Goal: Transaction & Acquisition: Purchase product/service

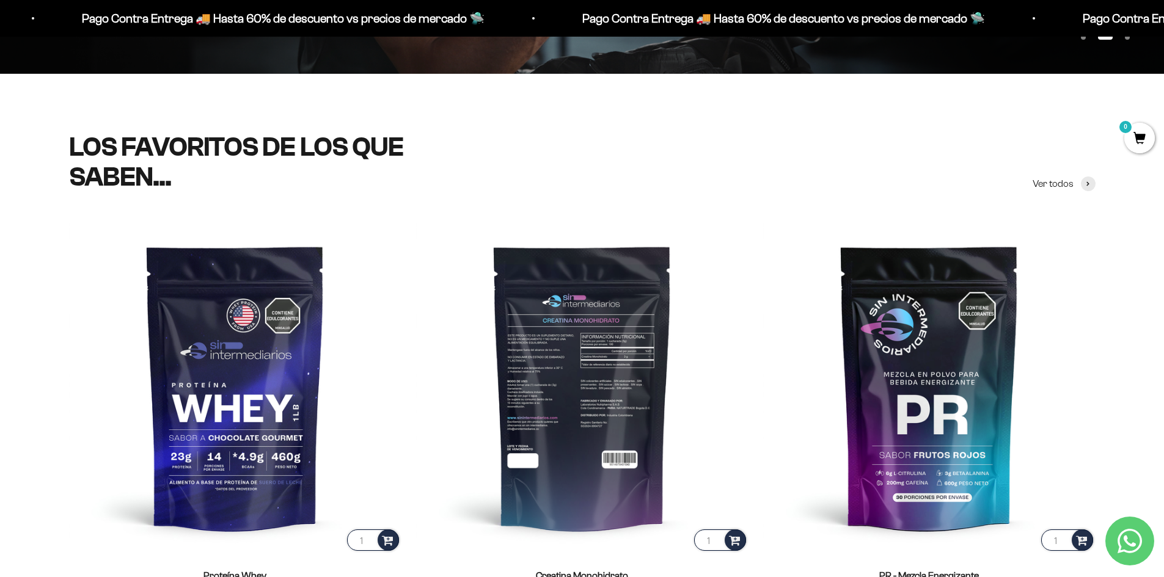
scroll to position [493, 0]
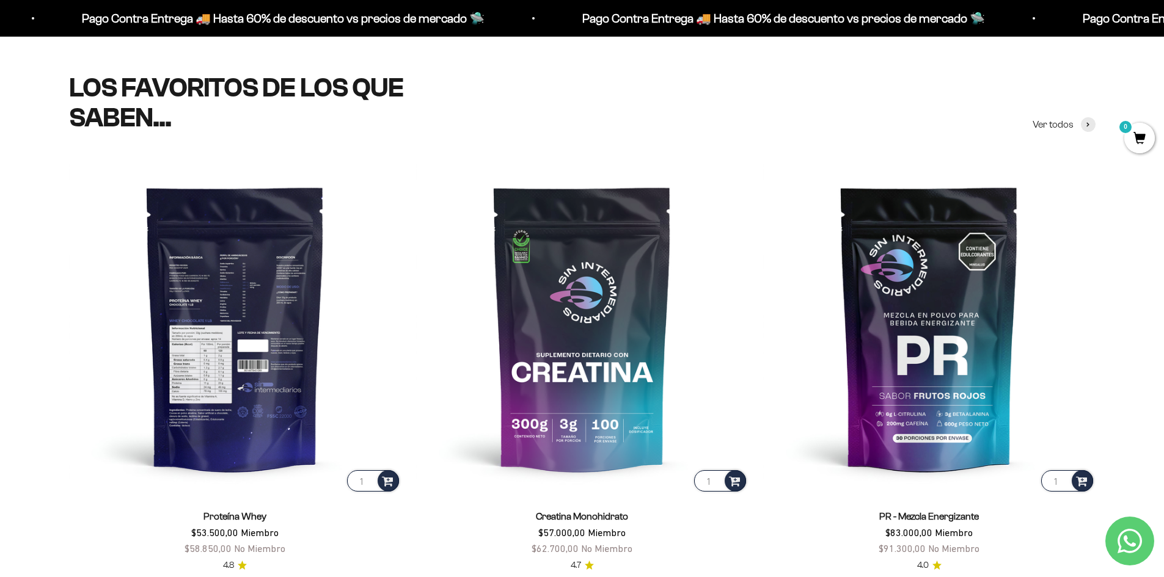
click at [297, 372] on img at bounding box center [235, 328] width 332 height 332
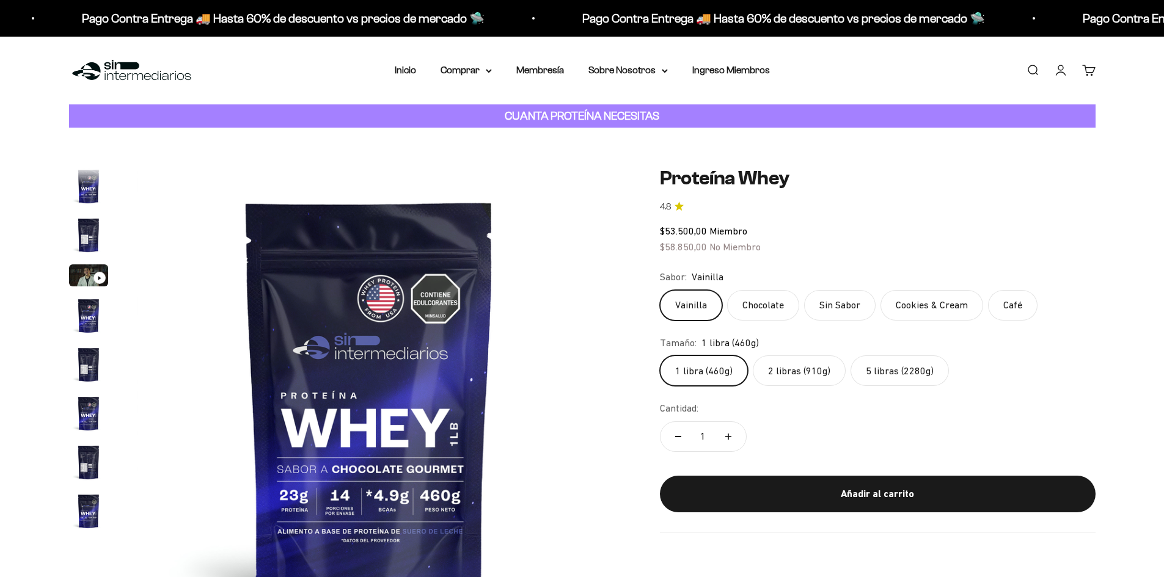
scroll to position [588, 0]
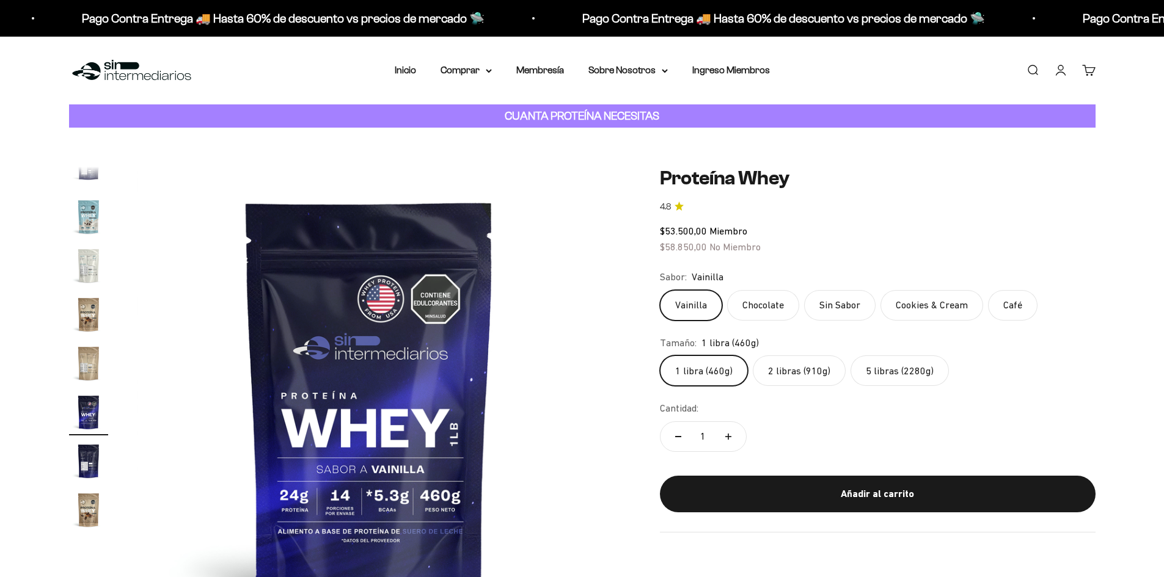
click at [790, 369] on label "2 libras (910g)" at bounding box center [799, 371] width 93 height 31
click at [660, 356] on input "2 libras (910g)" at bounding box center [659, 355] width 1 height 1
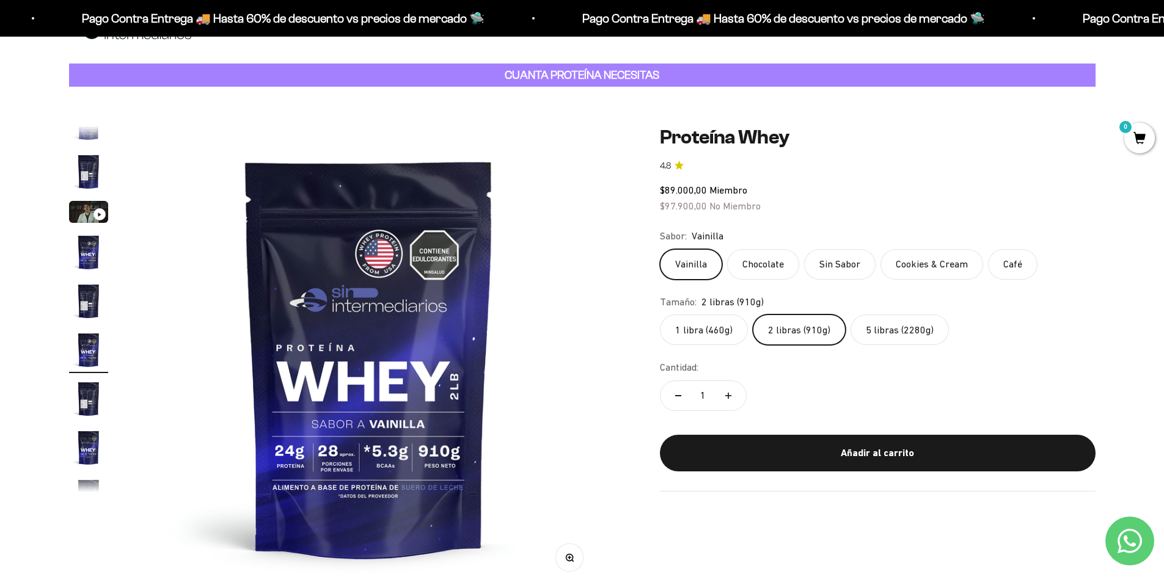
scroll to position [61, 0]
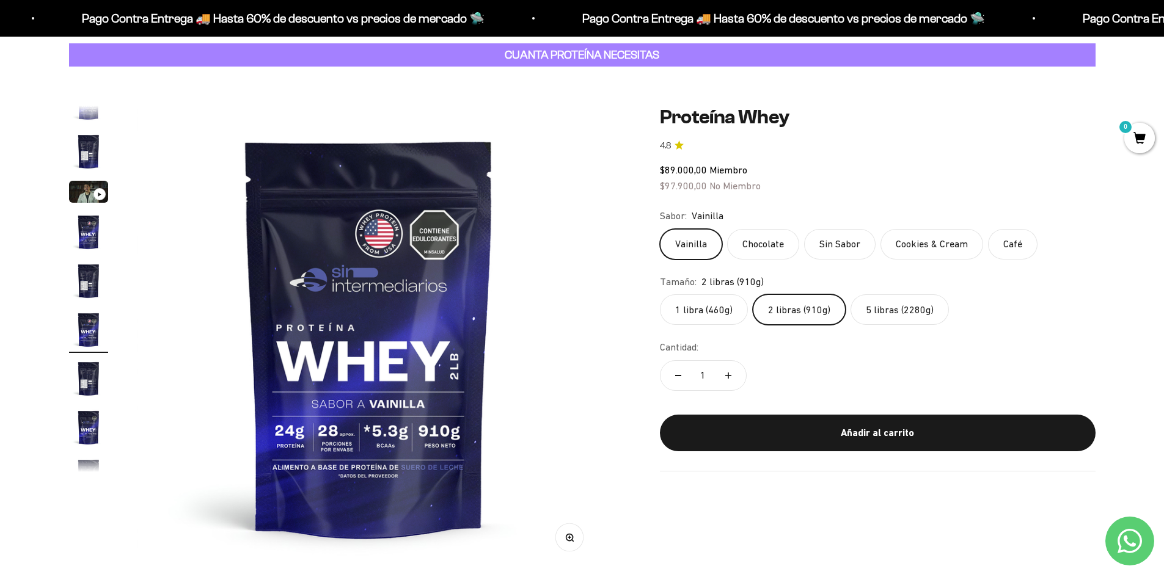
click at [718, 319] on label "1 libra (460g)" at bounding box center [704, 310] width 88 height 31
click at [660, 295] on input "1 libra (460g)" at bounding box center [659, 294] width 1 height 1
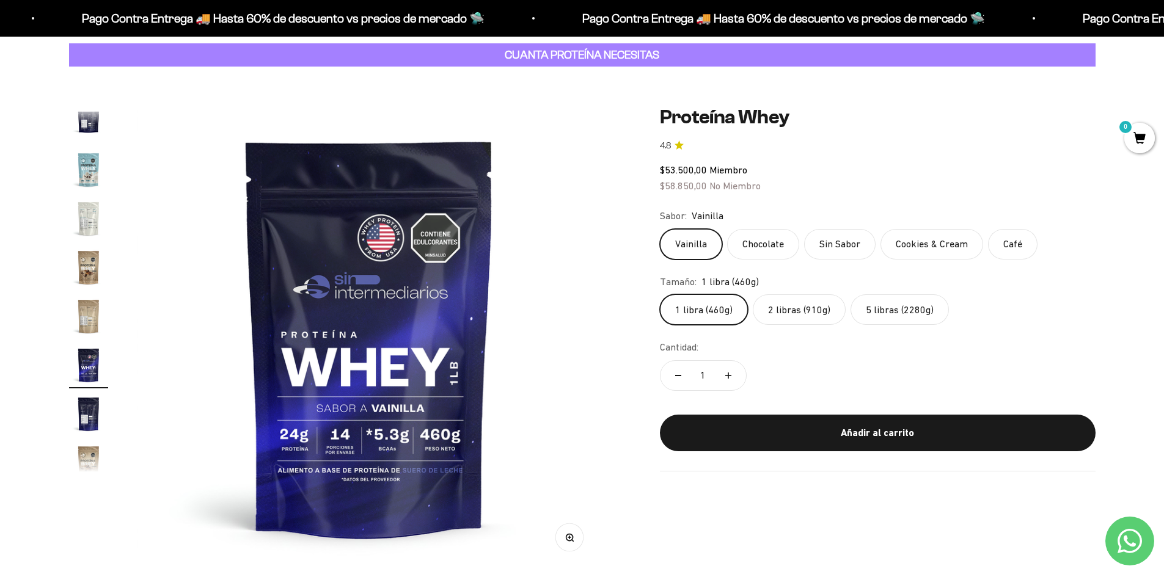
scroll to position [588, 0]
click at [796, 319] on label "2 libras (910g)" at bounding box center [799, 310] width 93 height 31
click at [660, 295] on input "2 libras (910g)" at bounding box center [659, 294] width 1 height 1
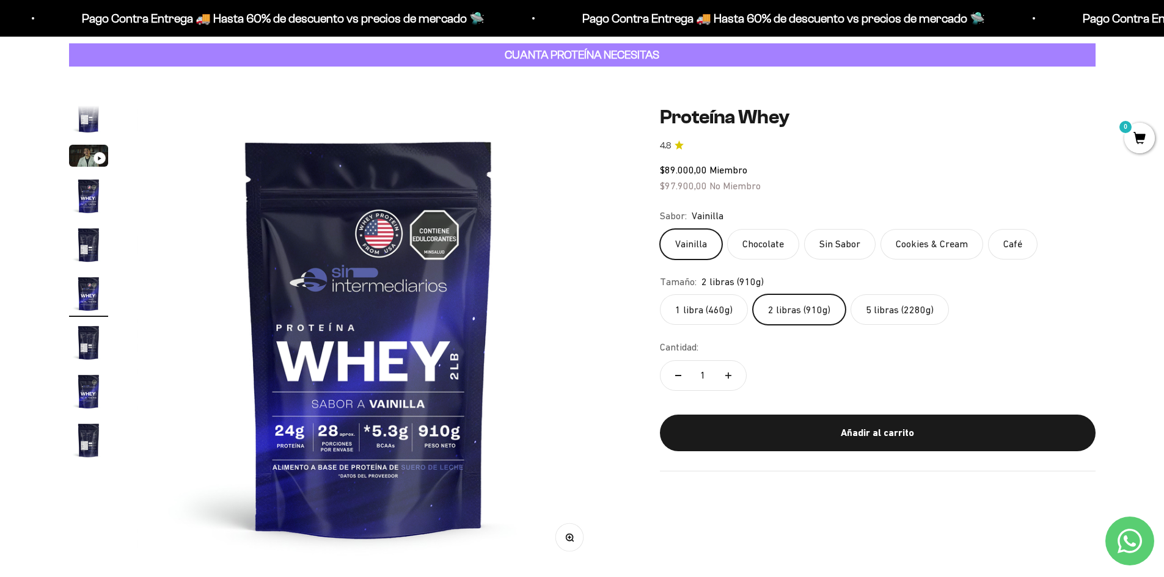
scroll to position [23, 0]
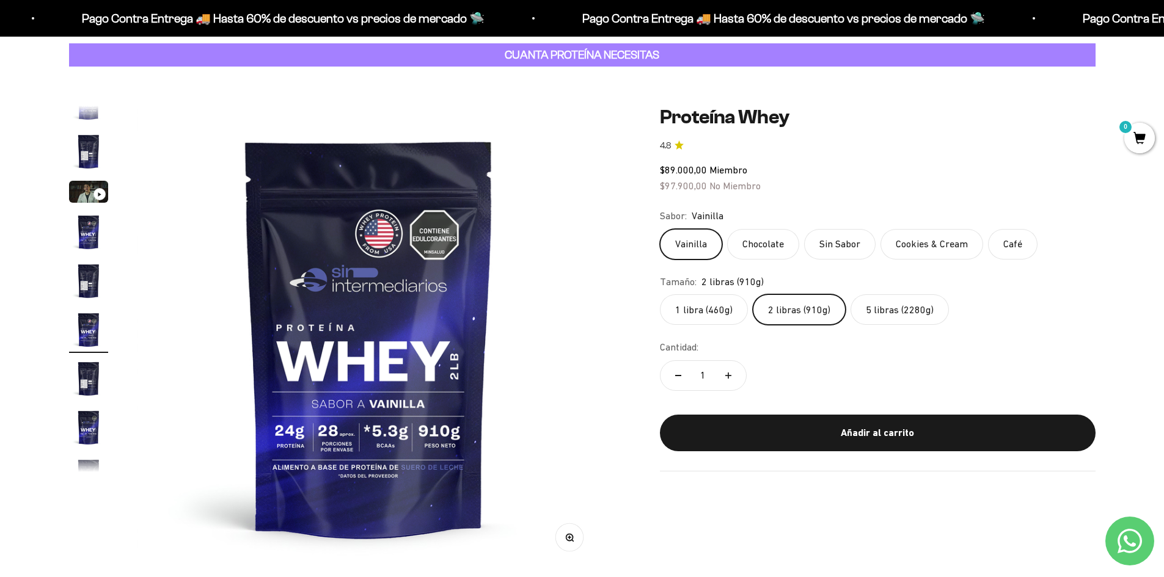
drag, startPoint x: 735, startPoint y: 166, endPoint x: 739, endPoint y: 175, distance: 10.7
click at [735, 166] on span "Miembro" at bounding box center [728, 169] width 38 height 11
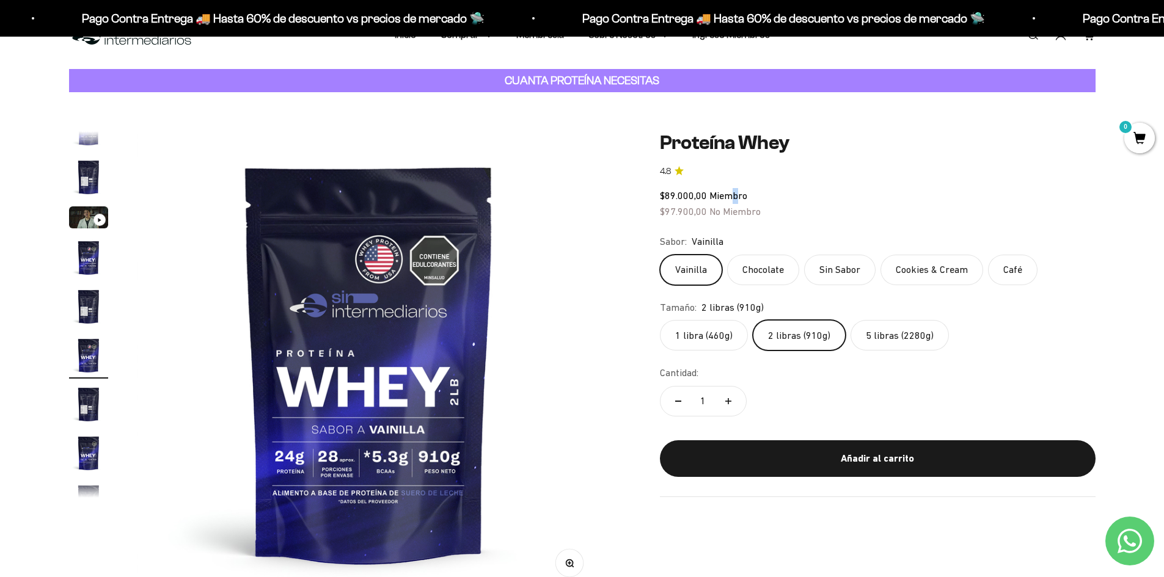
scroll to position [0, 0]
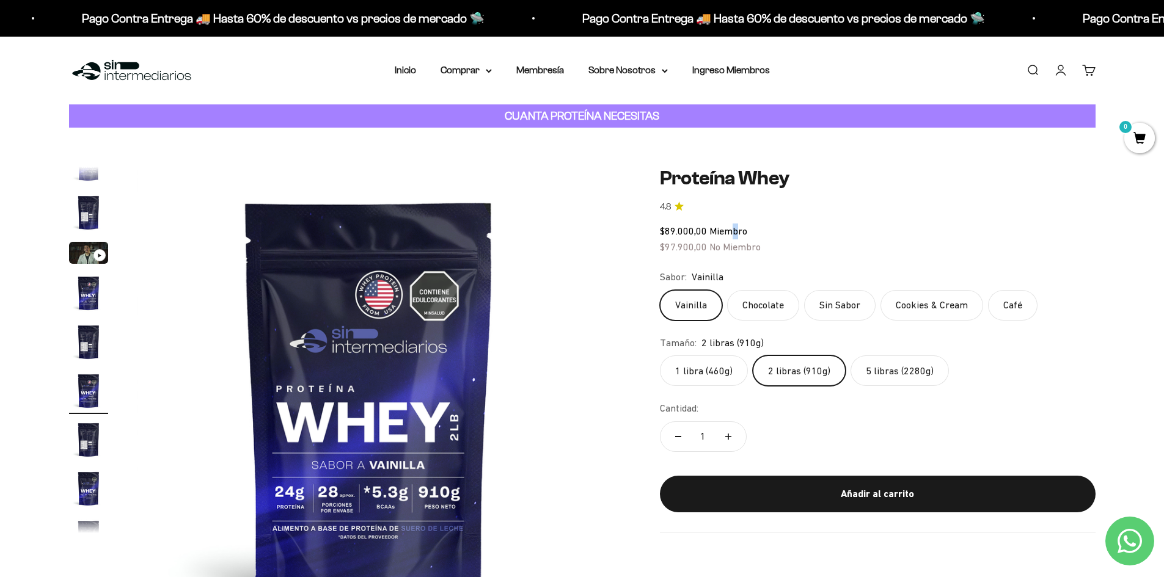
click at [140, 74] on img at bounding box center [131, 70] width 125 height 26
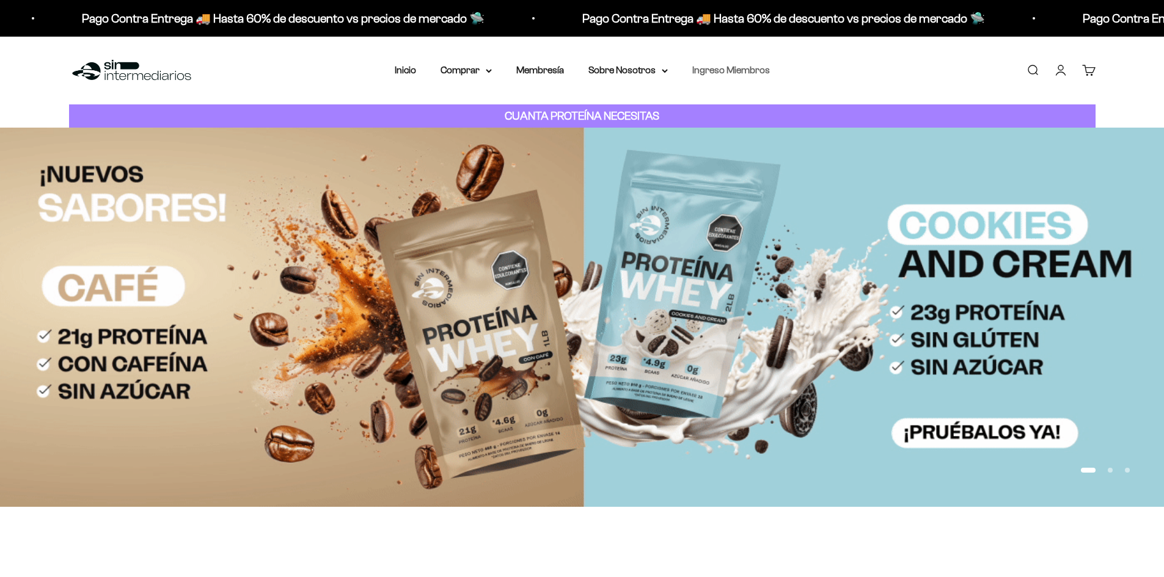
click at [713, 69] on link "Ingreso Miembros" at bounding box center [731, 70] width 78 height 10
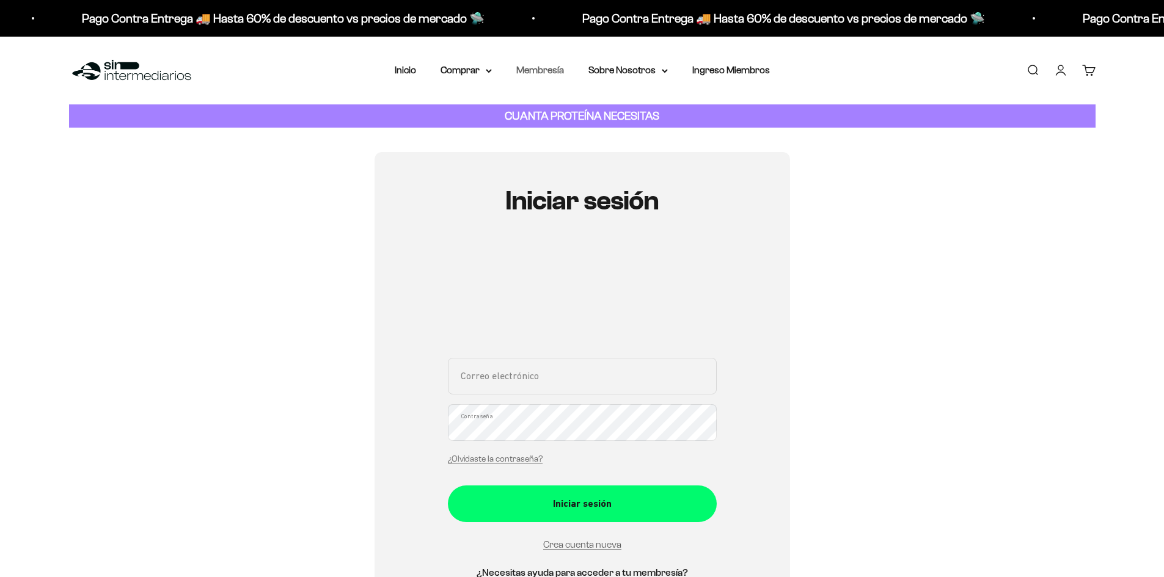
click at [532, 71] on link "Membresía" at bounding box center [540, 70] width 48 height 10
